Goal: Task Accomplishment & Management: Manage account settings

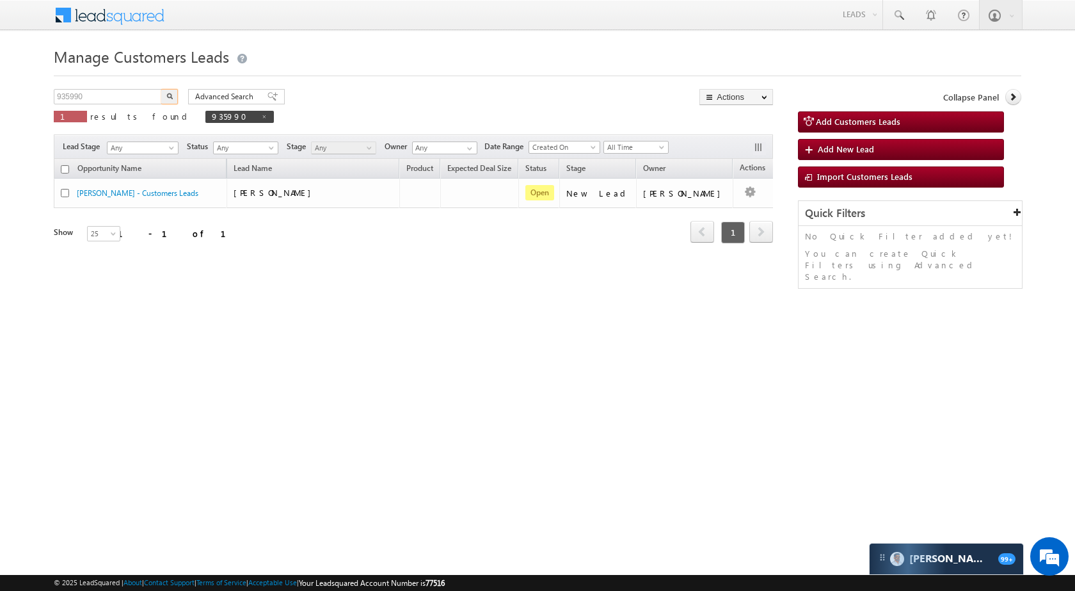
click at [122, 102] on input "935990" at bounding box center [108, 96] width 109 height 15
click at [168, 95] on img "button" at bounding box center [169, 96] width 6 height 6
click at [122, 90] on input "953981" at bounding box center [108, 96] width 109 height 15
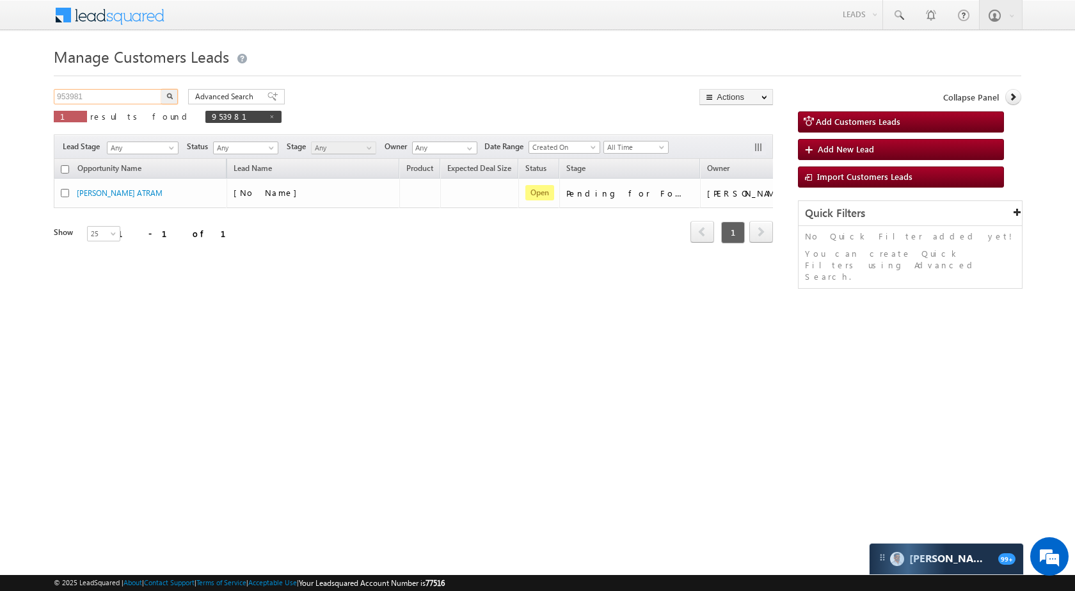
paste input "6934"
click at [162, 97] on button "button" at bounding box center [169, 96] width 17 height 15
click at [122, 102] on input "956934" at bounding box center [108, 96] width 109 height 15
paste input "2663"
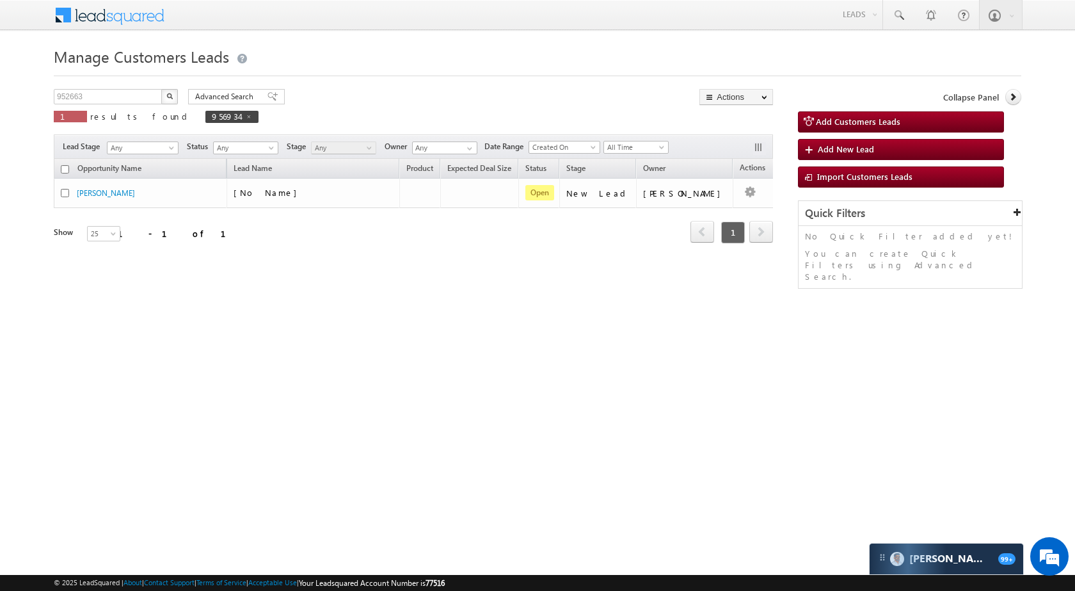
click at [161, 95] on button "button" at bounding box center [169, 96] width 17 height 15
click at [113, 102] on input "952663" at bounding box center [108, 96] width 109 height 15
paste input "7789"
click at [170, 92] on button "button" at bounding box center [169, 96] width 17 height 15
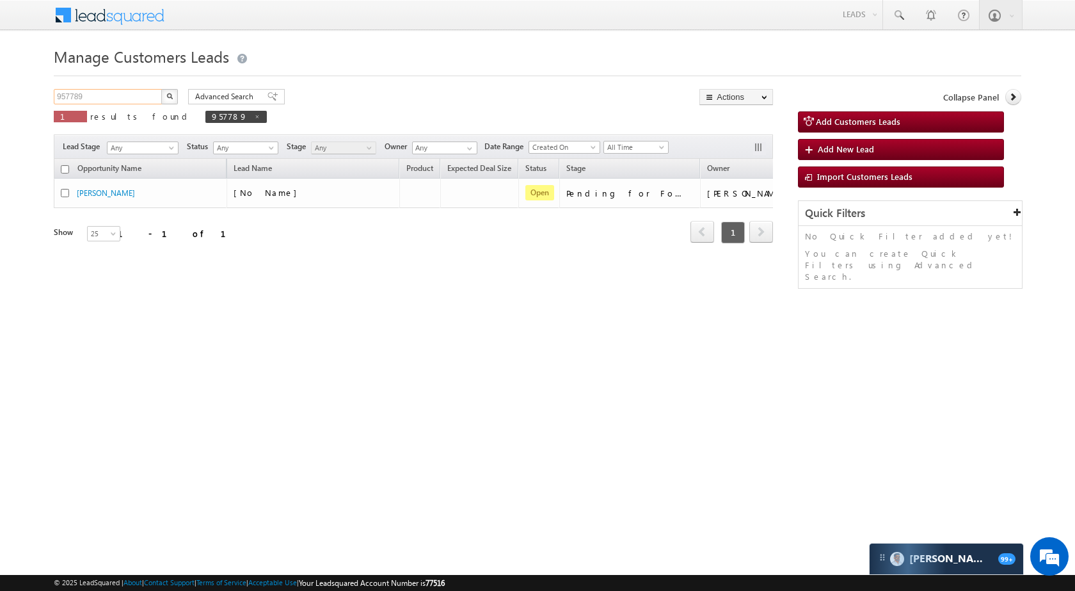
click at [102, 102] on input "957789" at bounding box center [108, 96] width 109 height 15
paste input "48844"
click at [166, 89] on button "button" at bounding box center [169, 96] width 17 height 15
click at [121, 85] on div "Manage Customers Leads 948844 X 1 results found 948844 Advanced Search Advanced…" at bounding box center [538, 203] width 968 height 320
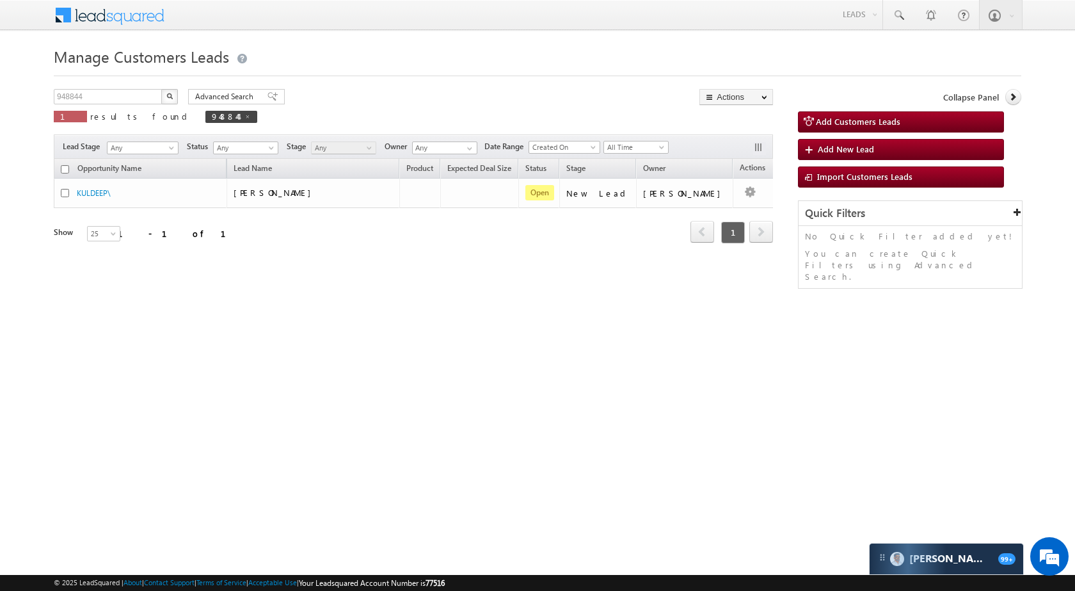
click at [116, 108] on p "1 results found 948844" at bounding box center [156, 117] width 204 height 18
click at [118, 95] on input "948844" at bounding box center [108, 96] width 109 height 15
paste input "57031"
click at [168, 97] on img "button" at bounding box center [169, 96] width 6 height 6
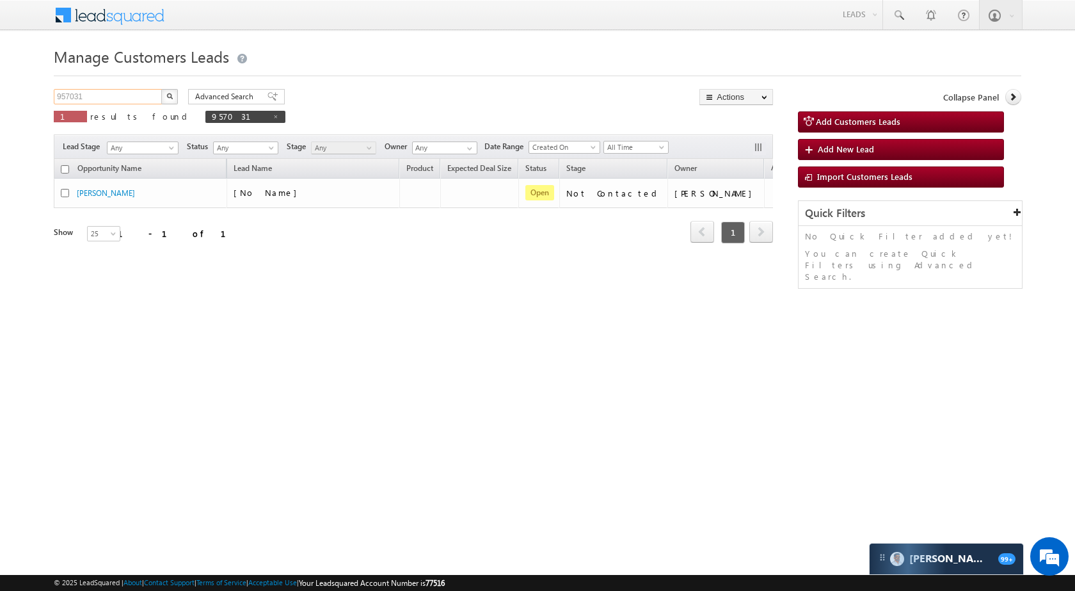
click at [140, 99] on input "957031" at bounding box center [108, 96] width 109 height 15
paste input "9753"
click at [172, 94] on img "button" at bounding box center [169, 96] width 6 height 6
click at [140, 90] on input "959753" at bounding box center [108, 96] width 109 height 15
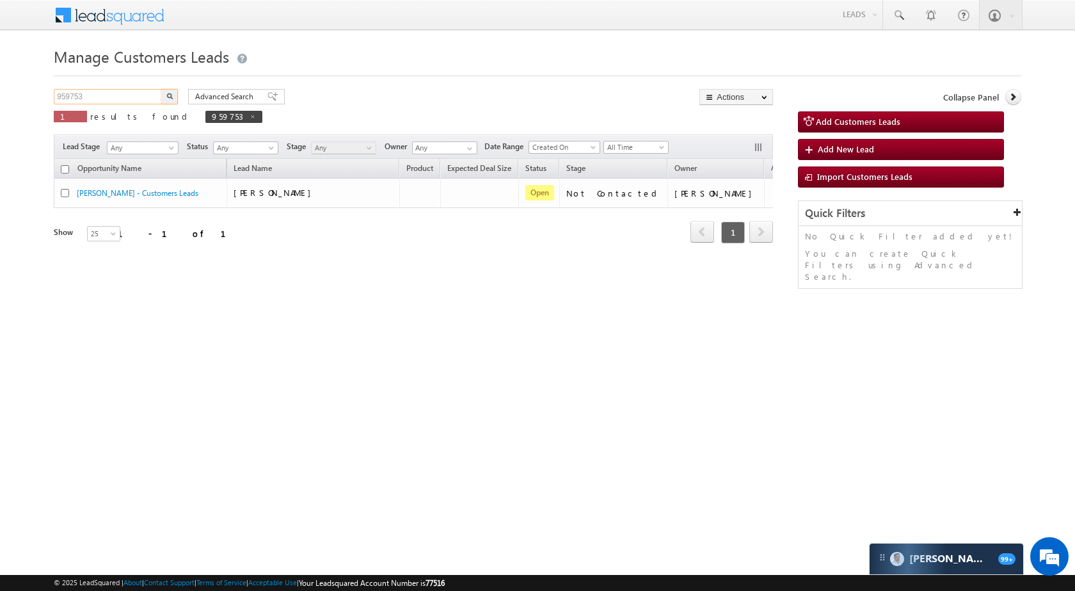
click at [140, 90] on input "959753" at bounding box center [108, 96] width 109 height 15
paste input "66"
click at [177, 93] on button "button" at bounding box center [169, 96] width 17 height 15
click at [130, 88] on div "Manage Customers Leads 959766 X 1 results found 959766 Advanced Search Advanced…" at bounding box center [538, 203] width 968 height 320
click at [127, 96] on input "959766" at bounding box center [108, 96] width 109 height 15
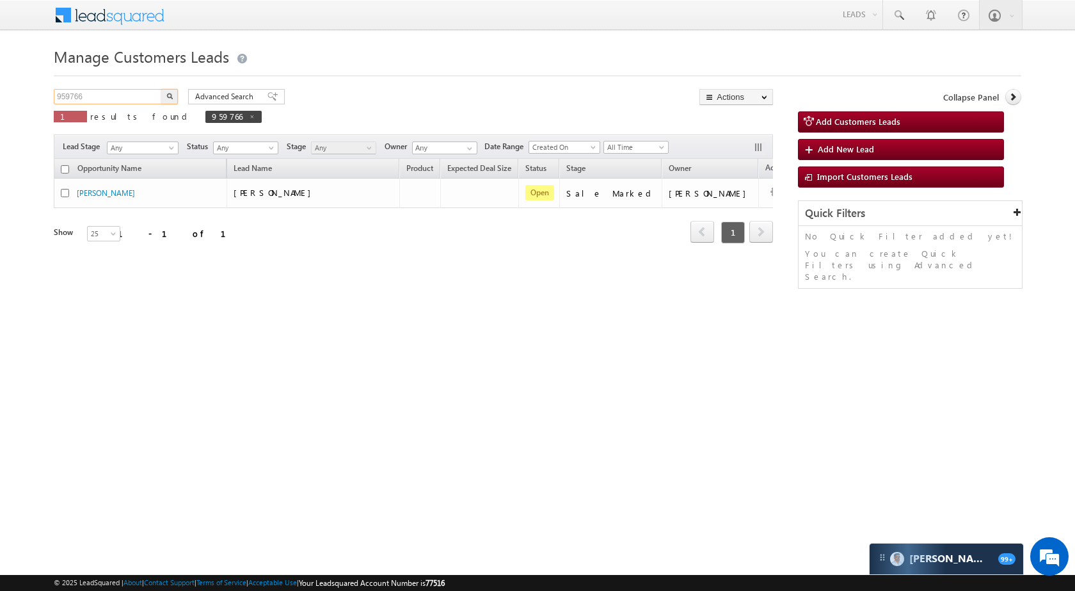
click at [127, 96] on input "959766" at bounding box center [108, 96] width 109 height 15
paste input "60990"
click at [165, 97] on button "button" at bounding box center [169, 96] width 17 height 15
click at [151, 100] on input "960990" at bounding box center [108, 96] width 109 height 15
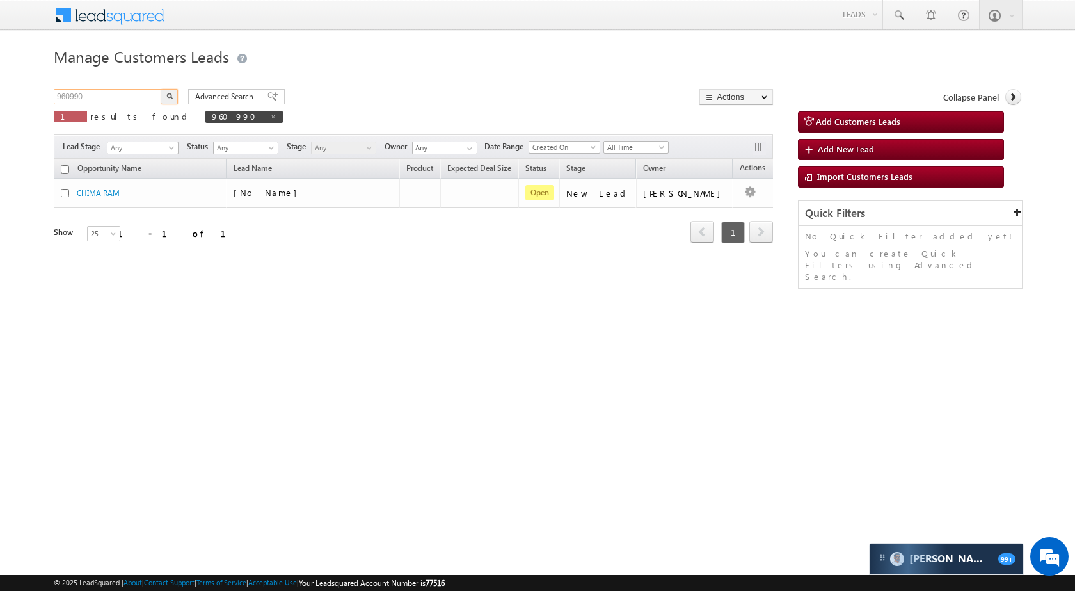
paste input "52171"
click at [173, 96] on button "button" at bounding box center [169, 96] width 17 height 15
click at [112, 105] on div "952171 X 1 results found 952171" at bounding box center [175, 107] width 243 height 36
click at [111, 95] on input "952171" at bounding box center [108, 96] width 109 height 15
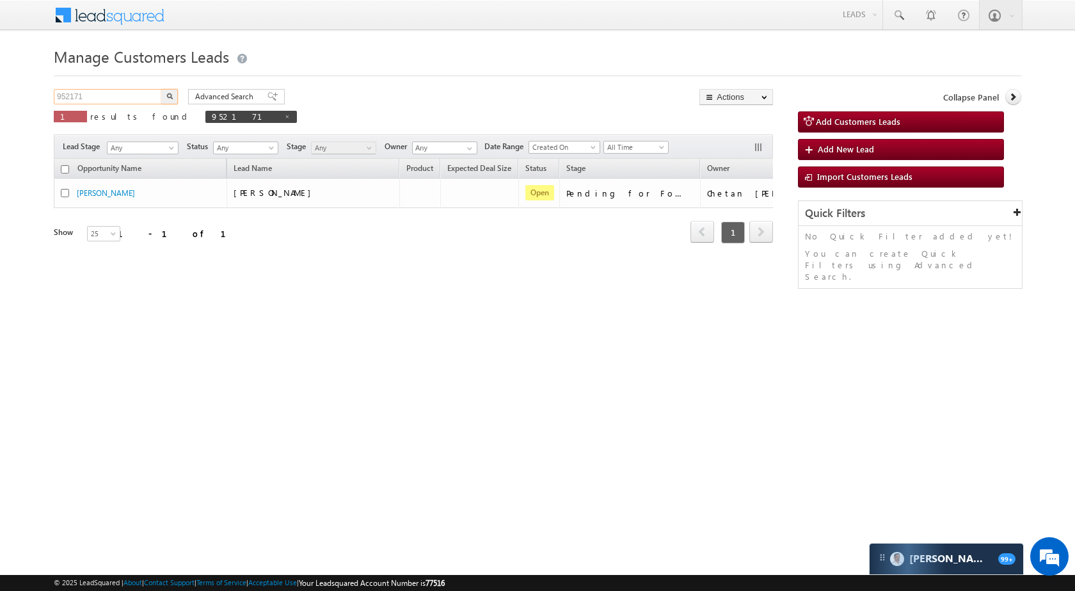
paste input "61253"
click at [172, 98] on img "button" at bounding box center [169, 96] width 6 height 6
click at [127, 94] on input "961253" at bounding box center [108, 96] width 109 height 15
paste input "300"
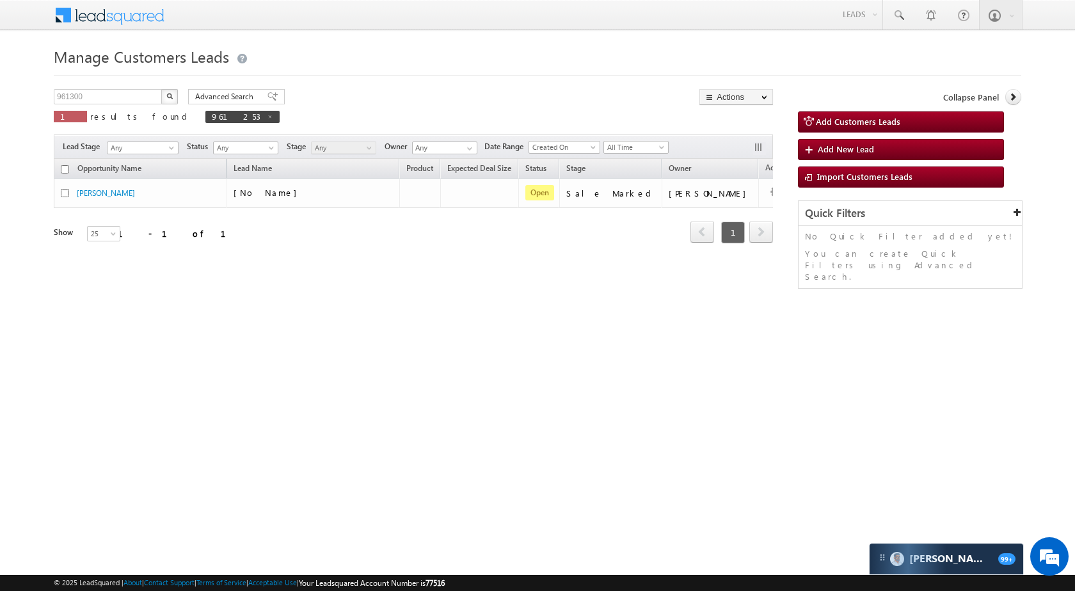
click at [161, 95] on button "button" at bounding box center [169, 96] width 17 height 15
click at [145, 101] on input "961300" at bounding box center [108, 96] width 109 height 15
paste input "78974"
type input "978974"
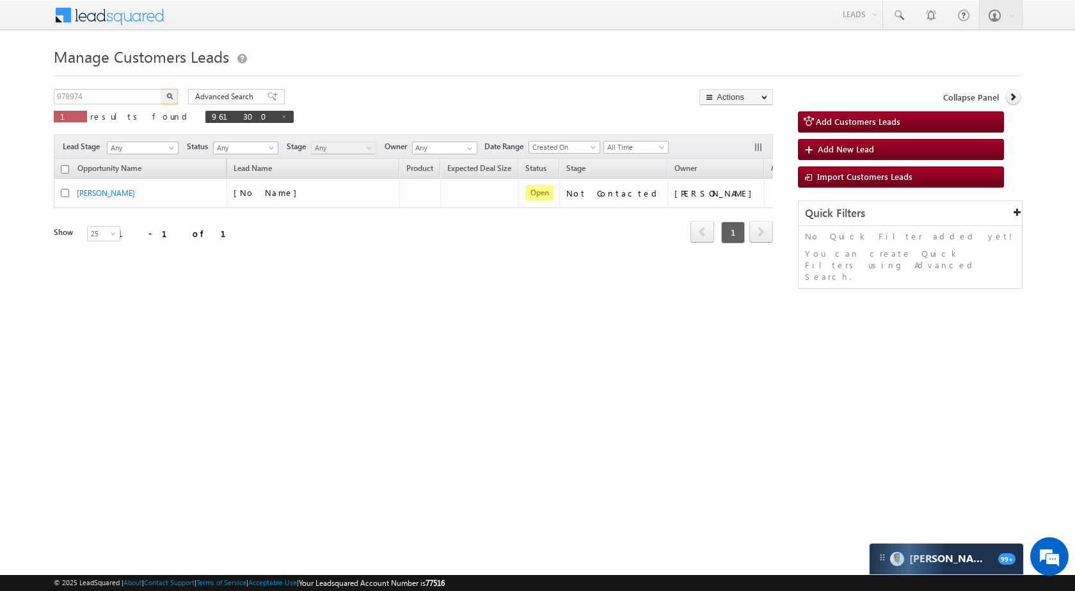
click at [171, 96] on img "button" at bounding box center [169, 96] width 6 height 6
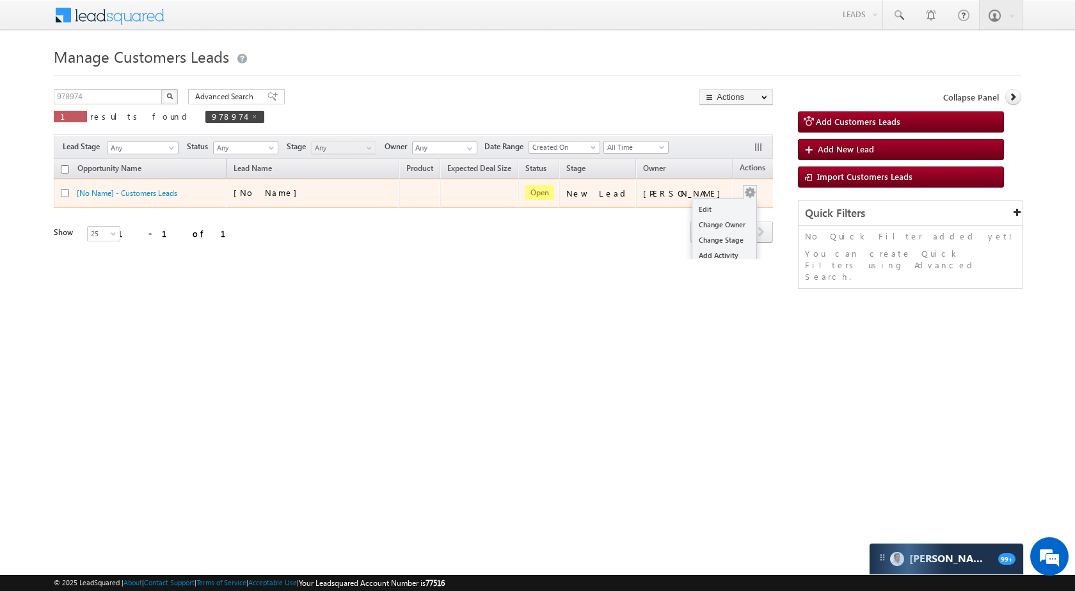
click at [740, 193] on div "Edit Change Owner Change Stage Add Activity Add Task Delete" at bounding box center [750, 193] width 20 height 17
click at [707, 208] on link "Edit" at bounding box center [725, 209] width 64 height 15
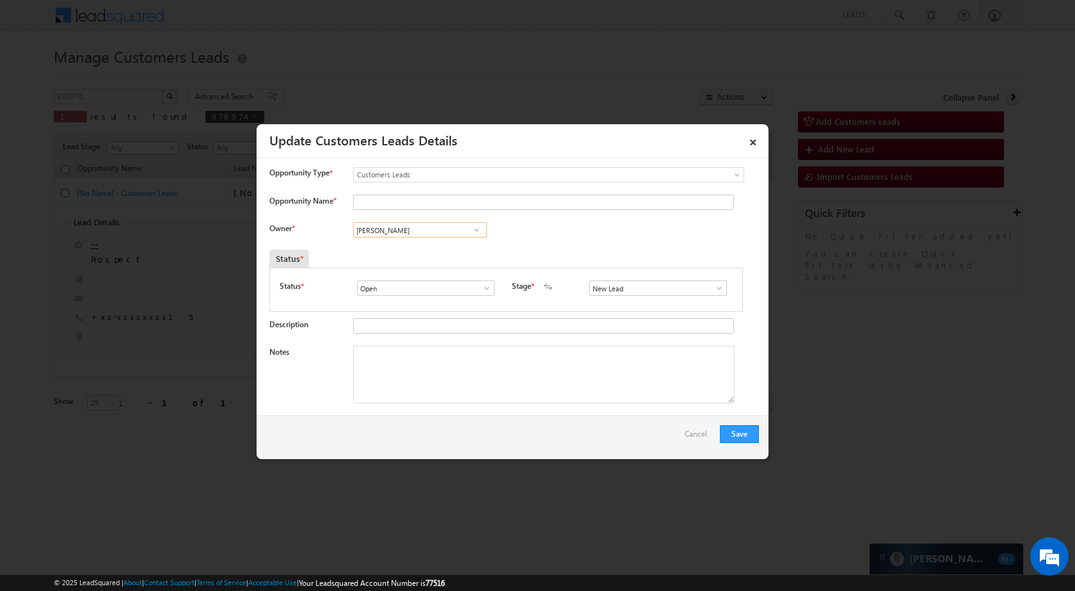
click at [435, 230] on input "[PERSON_NAME]" at bounding box center [420, 229] width 134 height 15
paste input "[PERSON_NAME]"
click at [426, 246] on link "[PERSON_NAME] Dhanke [EMAIL_ADDRESS][PERSON_NAME][DOMAIN_NAME]" at bounding box center [420, 249] width 134 height 24
type input "[PERSON_NAME]"
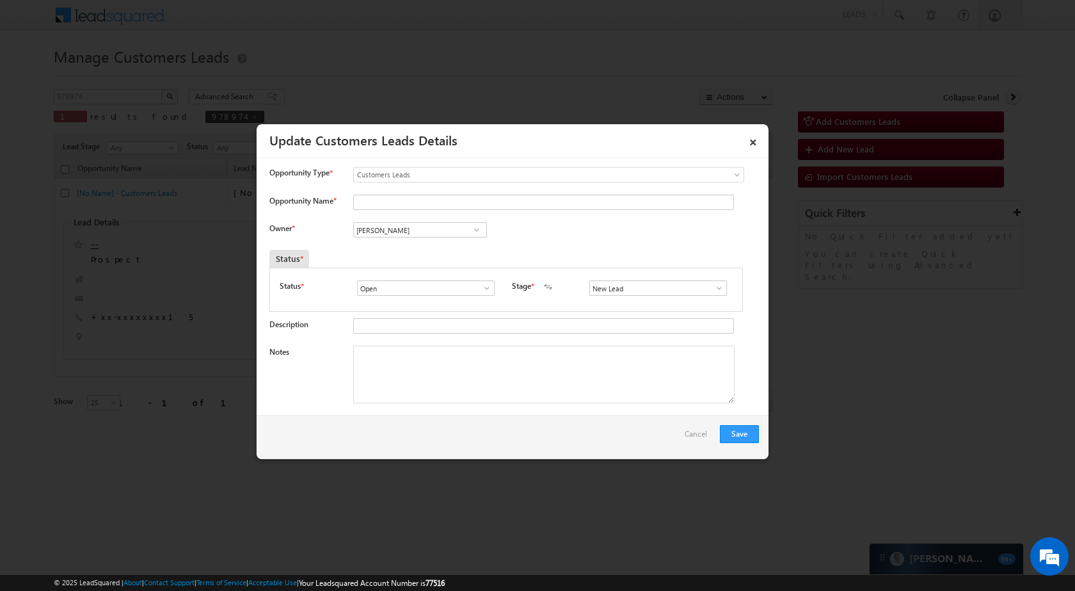
click at [475, 193] on div "Opportunity Type * Select any Activity Bank Mitra Leads Builders Leads Customer…" at bounding box center [514, 181] width 490 height 28
click at [399, 196] on input "Opportunity Name *" at bounding box center [543, 202] width 381 height 15
paste input "[PERSON_NAME]"
type input "[PERSON_NAME]"
click at [680, 280] on input "New Lead" at bounding box center [658, 287] width 138 height 15
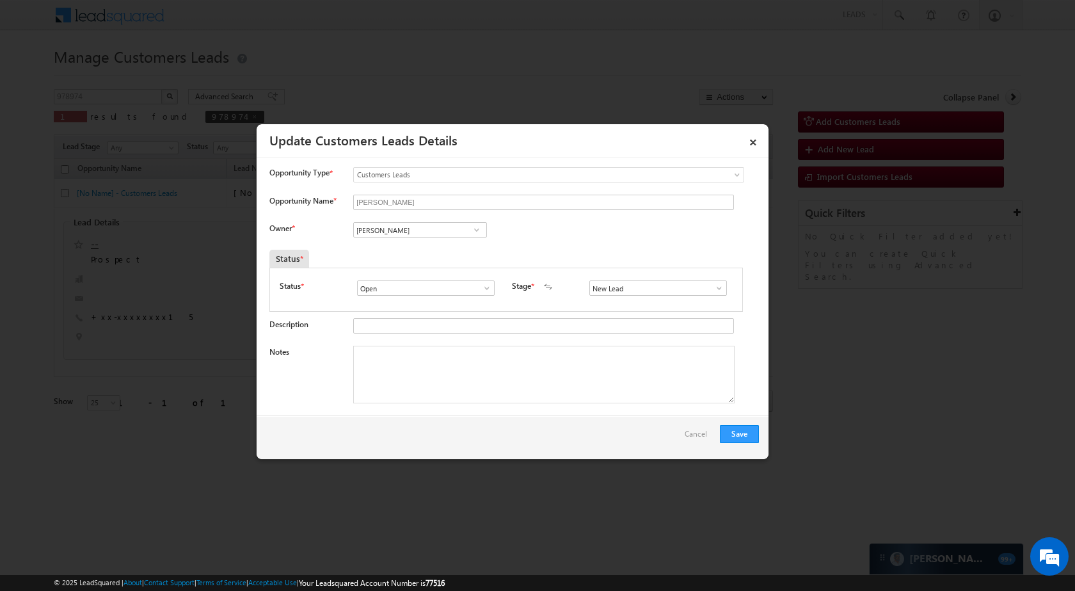
click at [708, 285] on link at bounding box center [716, 288] width 16 height 13
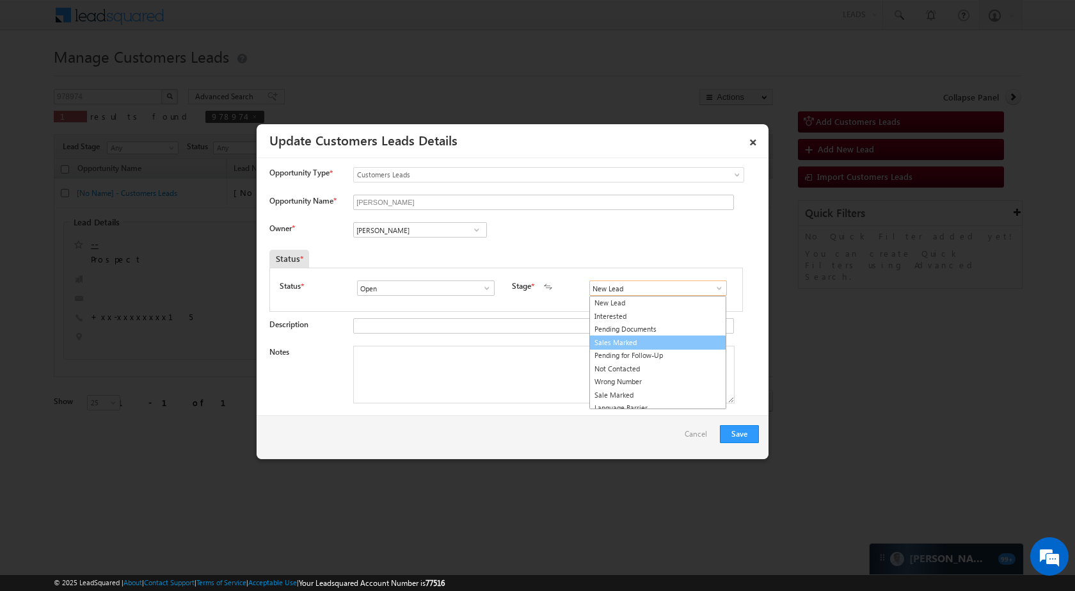
click at [642, 346] on link "Sales Marked" at bounding box center [657, 342] width 137 height 15
type input "Sales Marked"
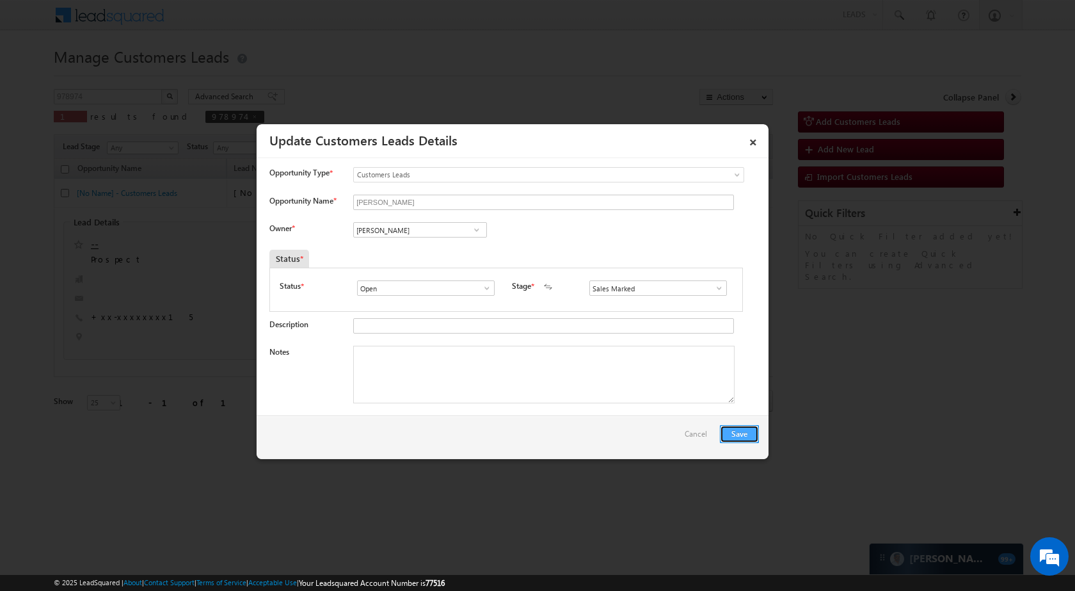
click at [733, 435] on button "Save" at bounding box center [739, 434] width 39 height 18
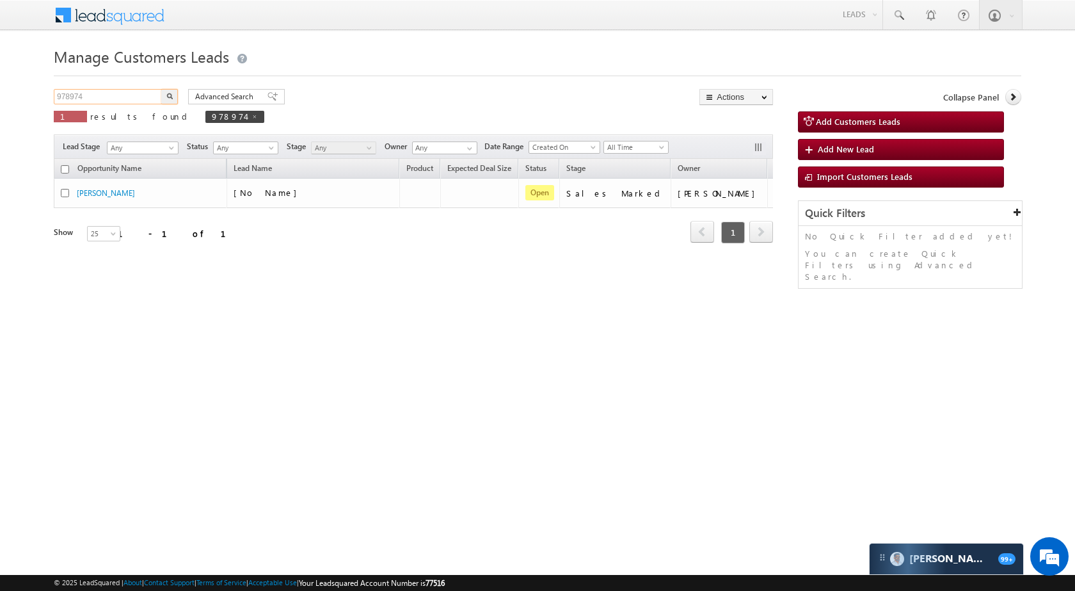
click at [113, 96] on input "978974" at bounding box center [108, 96] width 109 height 15
click at [168, 91] on button "button" at bounding box center [169, 96] width 17 height 15
click at [116, 92] on input "978974" at bounding box center [108, 96] width 109 height 15
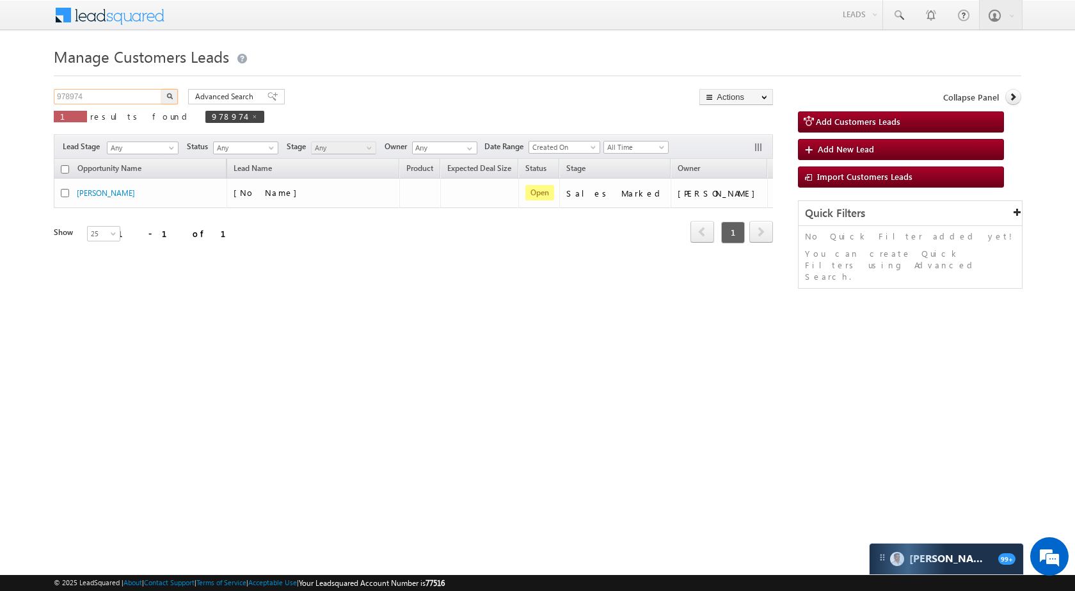
paste input "46608"
type input "946608"
click at [168, 97] on img "button" at bounding box center [169, 96] width 6 height 6
